Goal: Information Seeking & Learning: Learn about a topic

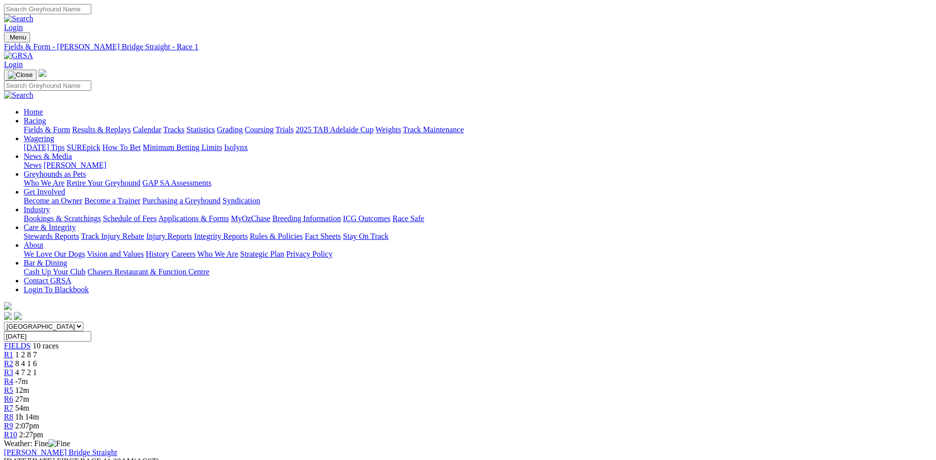
click at [311, 359] on div "R2 8 4 1 6" at bounding box center [468, 363] width 928 height 9
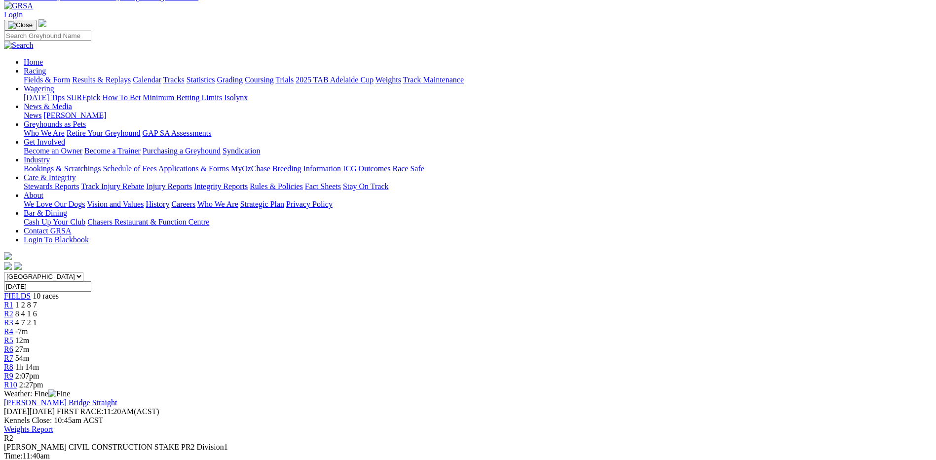
scroll to position [49, 0]
click at [37, 319] on span "4 7 2 1" at bounding box center [26, 323] width 22 height 8
drag, startPoint x: 368, startPoint y: 109, endPoint x: 364, endPoint y: 102, distance: 8.2
click at [13, 319] on span "R3" at bounding box center [8, 323] width 9 height 8
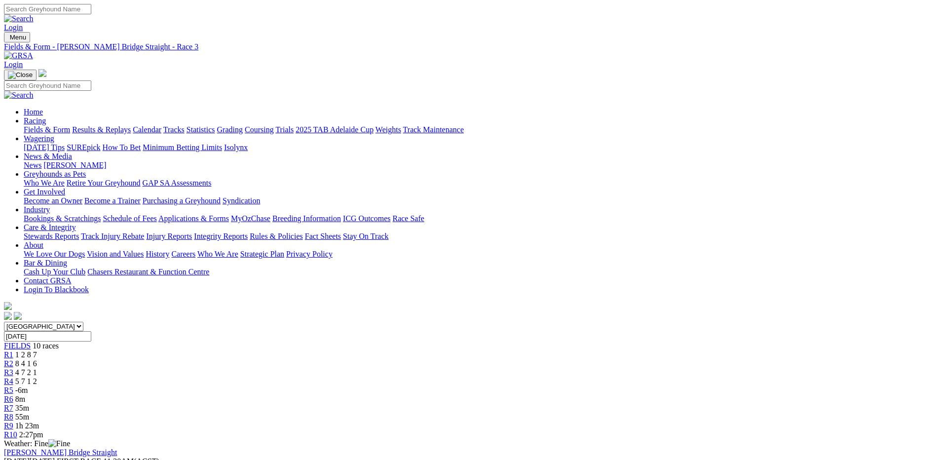
drag, startPoint x: 0, startPoint y: 0, endPoint x: 424, endPoint y: 151, distance: 450.0
click at [13, 377] on span "R4" at bounding box center [8, 381] width 9 height 8
click at [70, 125] on link "Fields & Form" at bounding box center [47, 129] width 46 height 8
